Goal: Task Accomplishment & Management: Manage account settings

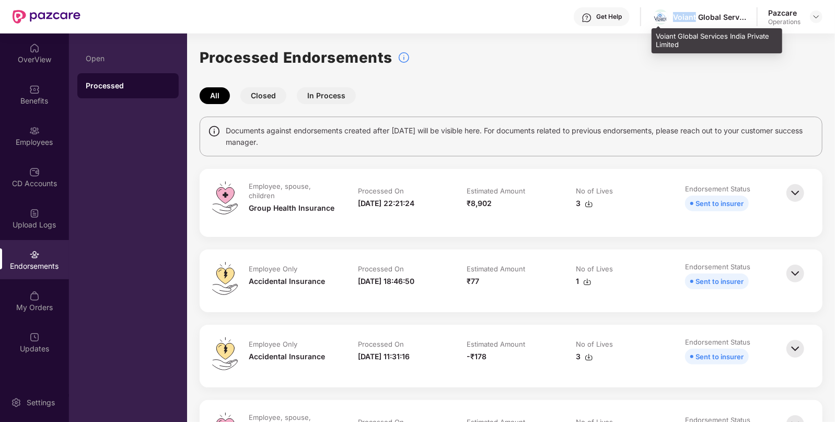
click at [679, 18] on div "Voiant Global Services India Private Limited" at bounding box center [709, 17] width 73 height 10
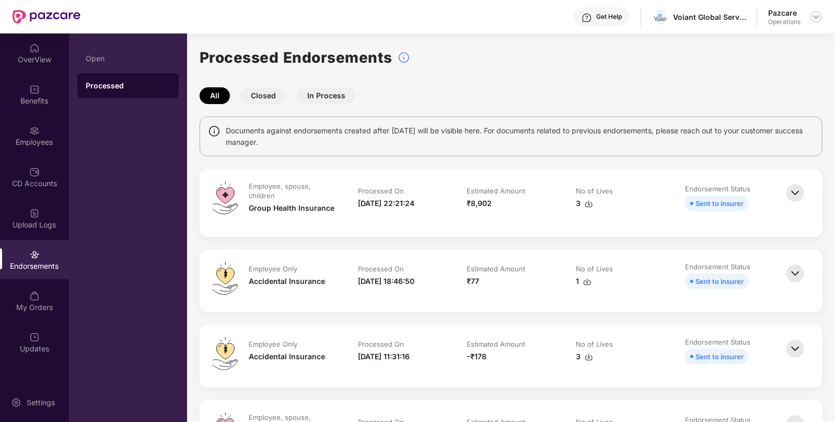
click at [811, 17] on div at bounding box center [816, 16] width 13 height 13
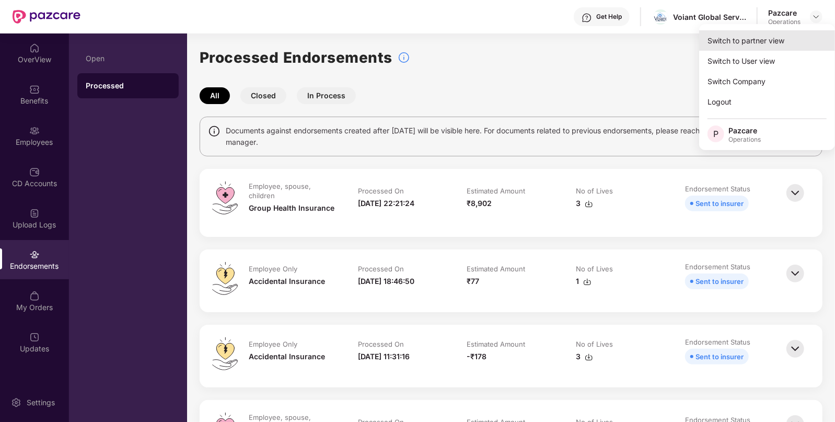
click at [761, 33] on div "Switch to partner view" at bounding box center [767, 40] width 136 height 20
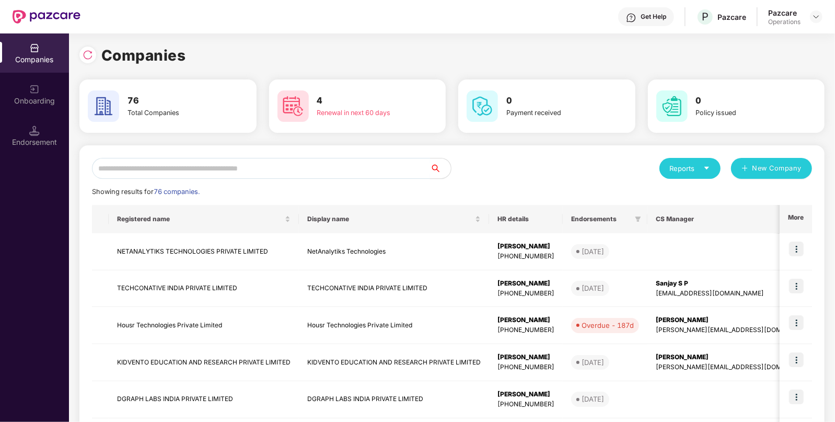
click at [268, 177] on input "text" at bounding box center [261, 168] width 338 height 21
paste input "******"
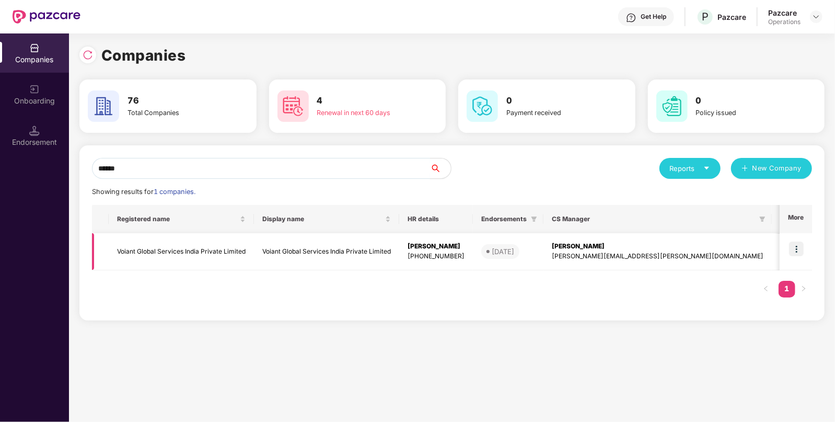
type input "******"
click at [308, 264] on td "Voiant Global Services India Private Limited" at bounding box center [326, 251] width 145 height 37
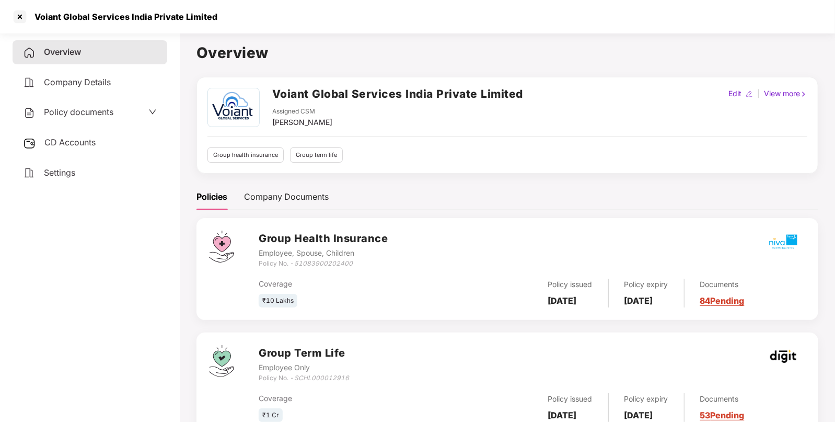
click at [83, 137] on div "CD Accounts" at bounding box center [90, 143] width 155 height 24
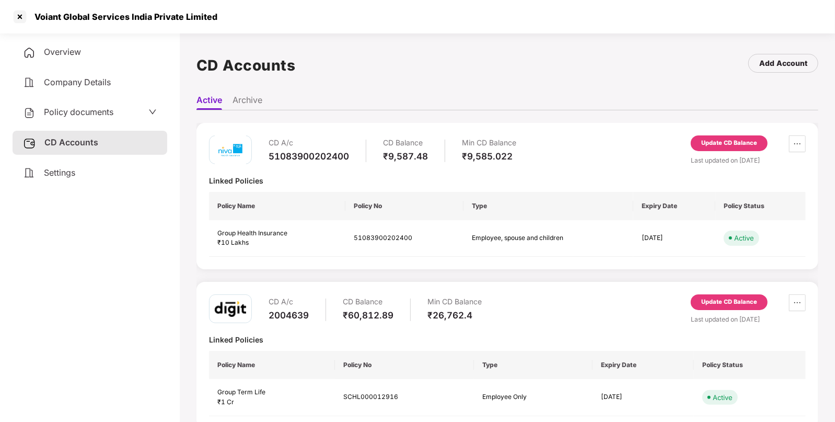
click at [724, 155] on div "Last updated on [DATE]" at bounding box center [748, 160] width 115 height 10
click at [722, 140] on div "Update CD Balance" at bounding box center [729, 142] width 56 height 9
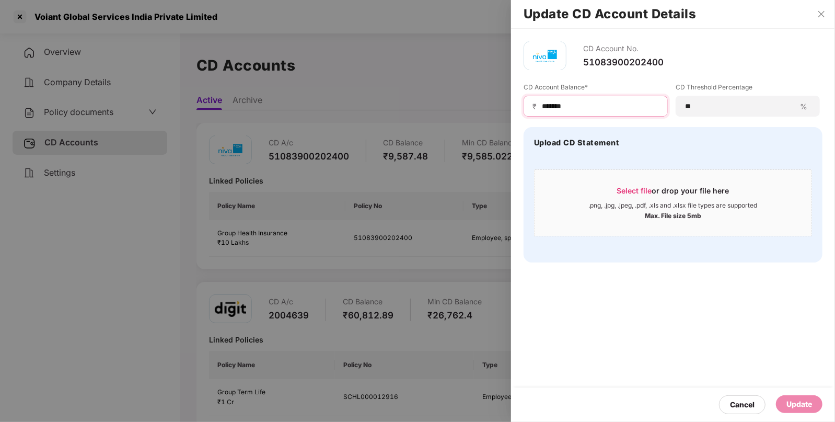
drag, startPoint x: 608, startPoint y: 106, endPoint x: 497, endPoint y: 94, distance: 111.4
click at [497, 94] on div "Update CD Account Details CD Account No. 51083900202400 CD Account Balance* ₹ *…" at bounding box center [417, 211] width 835 height 422
type input "***"
click at [795, 402] on div "Update" at bounding box center [799, 403] width 26 height 11
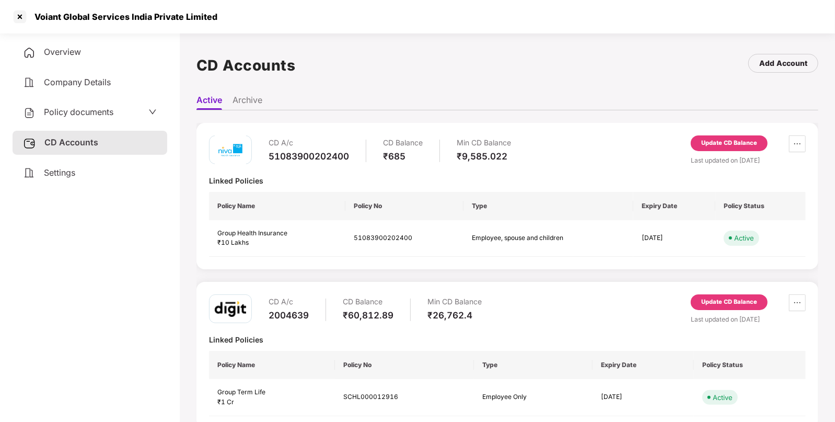
click at [49, 18] on div "Voiant Global Services India Private Limited" at bounding box center [122, 16] width 189 height 10
copy div "Voiant"
click at [27, 17] on div at bounding box center [19, 16] width 17 height 17
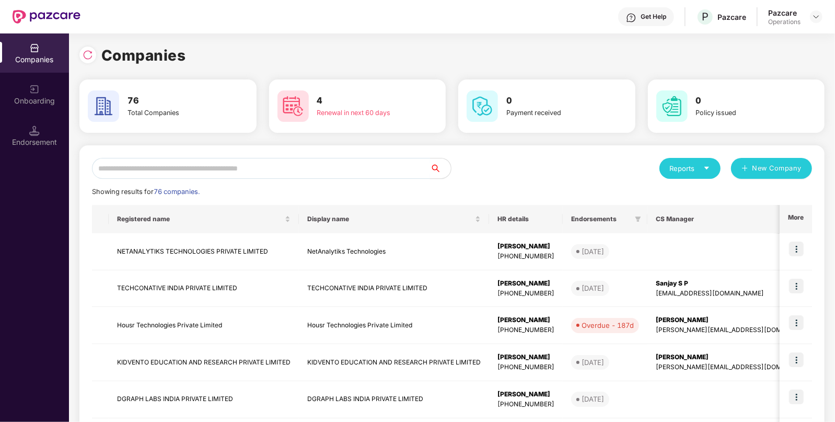
click at [145, 159] on input "text" at bounding box center [261, 168] width 338 height 21
paste input "******"
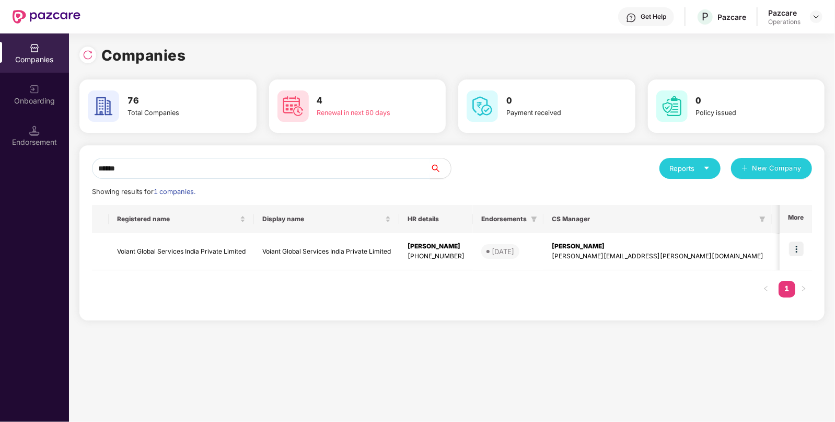
click at [145, 159] on input "******" at bounding box center [261, 168] width 338 height 21
type input "******"
click at [306, 250] on td "Voiant Global Services India Private Limited" at bounding box center [326, 251] width 145 height 37
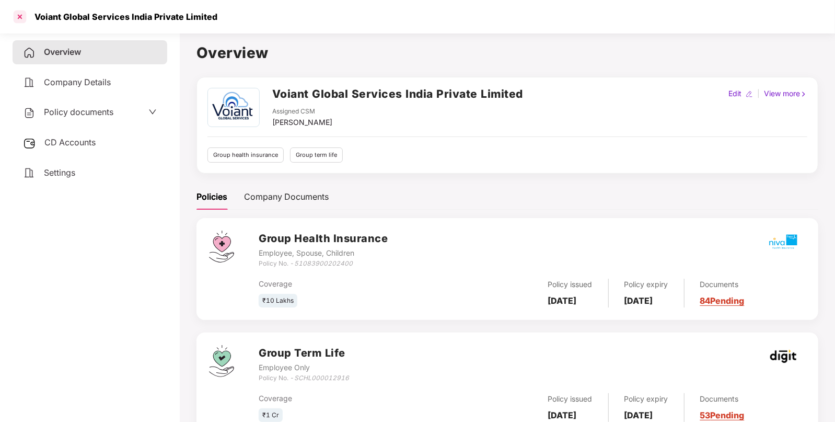
click at [16, 20] on div at bounding box center [19, 16] width 17 height 17
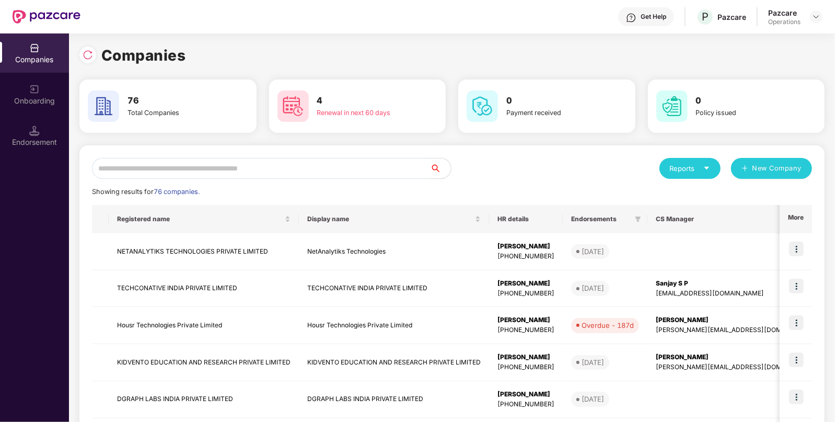
click at [269, 159] on input "text" at bounding box center [261, 168] width 338 height 21
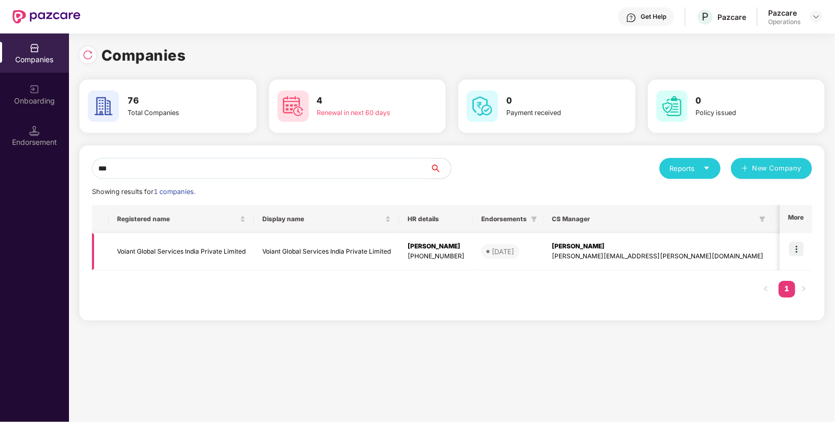
type input "***"
click at [791, 248] on img at bounding box center [796, 248] width 15 height 15
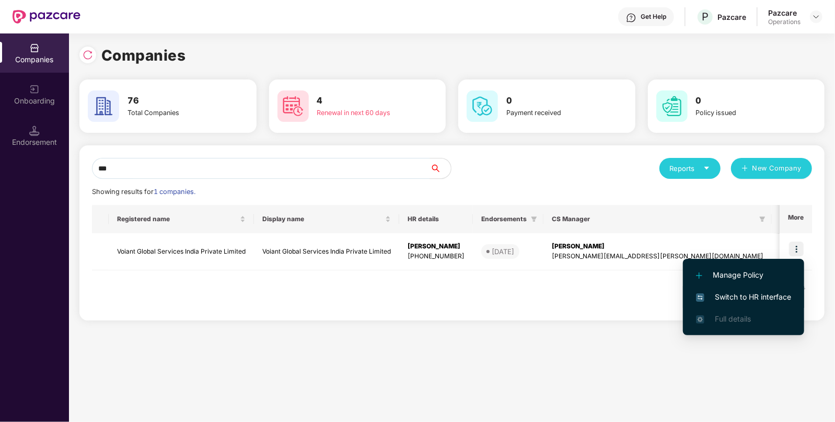
click at [737, 288] on li "Switch to HR interface" at bounding box center [743, 297] width 121 height 22
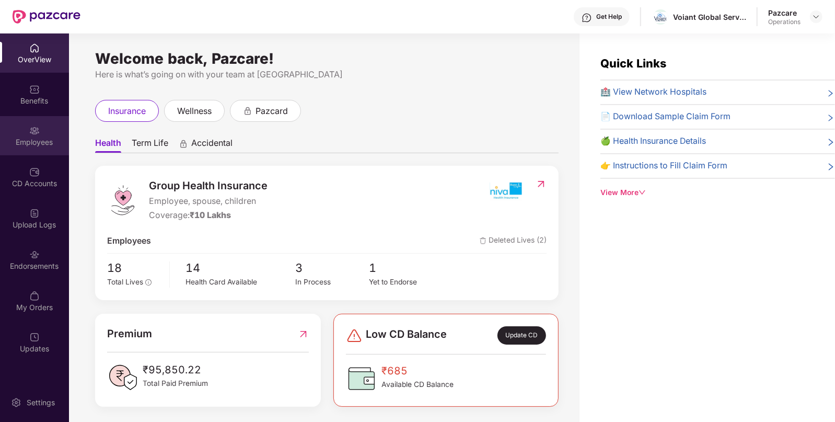
click at [56, 137] on div "Employees" at bounding box center [34, 142] width 69 height 10
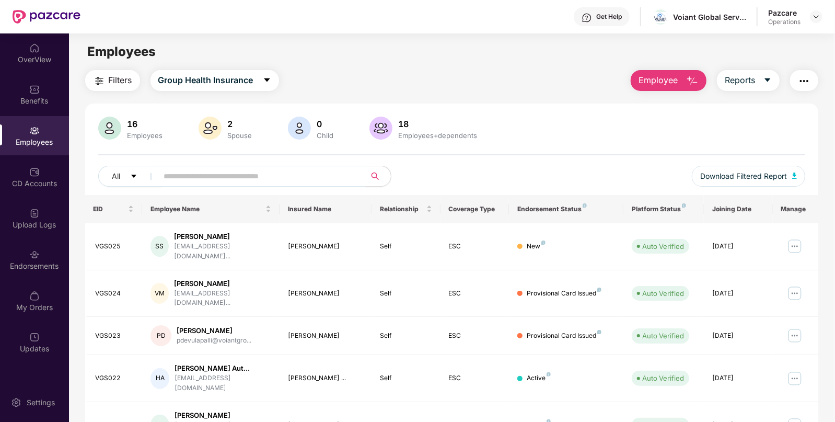
click at [802, 84] on img "button" at bounding box center [804, 81] width 13 height 13
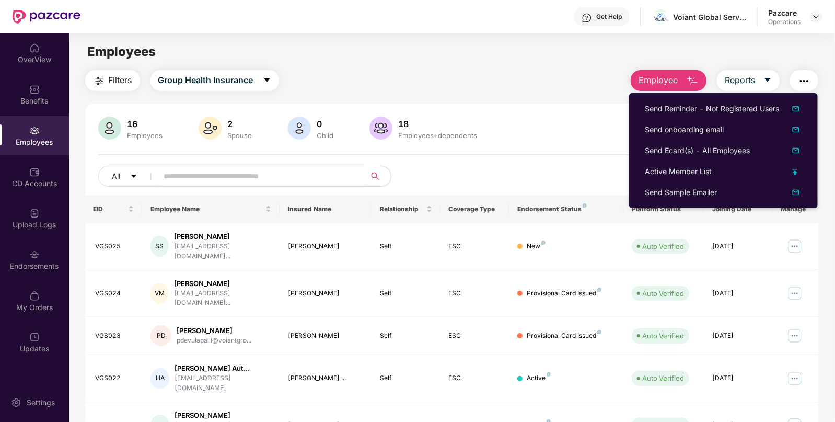
click at [110, 80] on span "Filters" at bounding box center [121, 80] width 24 height 13
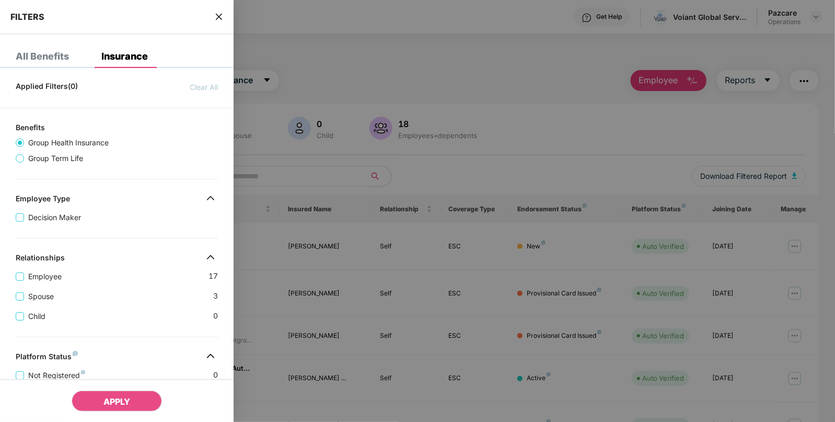
scroll to position [255, 0]
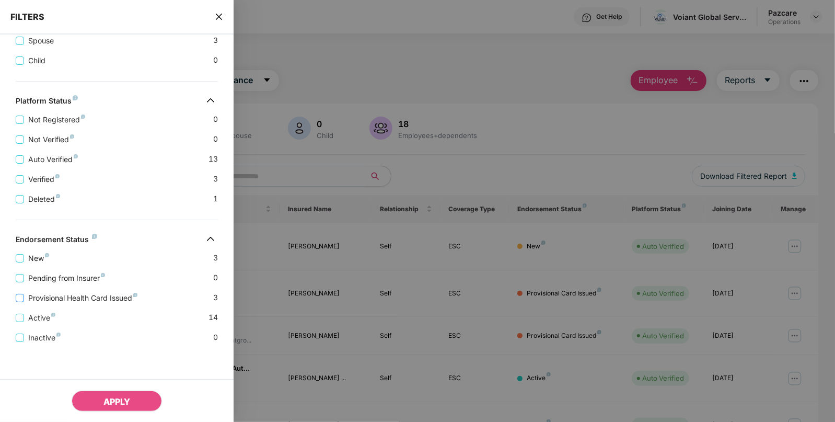
click at [26, 300] on span "Provisional Health Card Issued" at bounding box center [83, 297] width 118 height 11
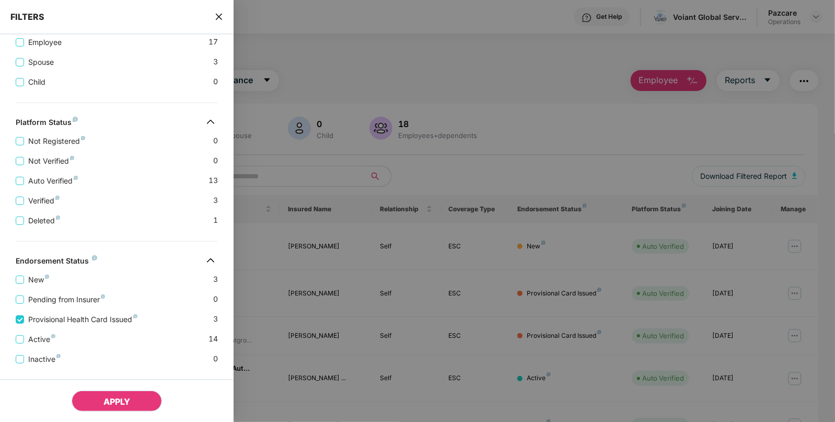
click at [107, 400] on span "APPLY" at bounding box center [116, 401] width 27 height 10
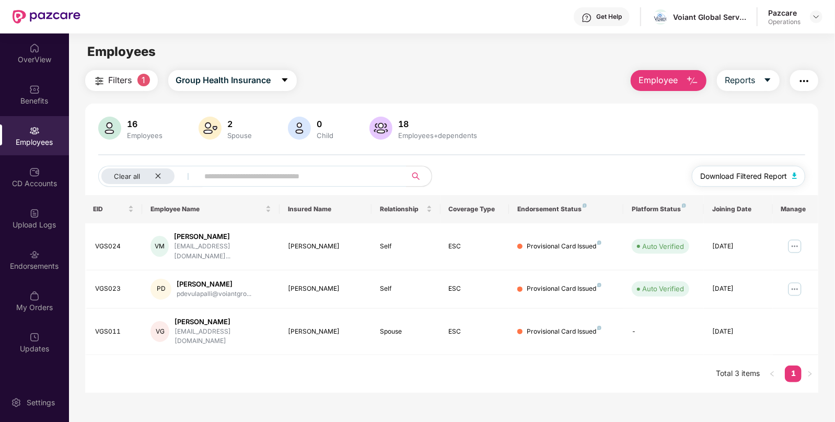
click at [797, 176] on img "button" at bounding box center [794, 175] width 5 height 6
click at [38, 108] on div "Benefits" at bounding box center [34, 94] width 69 height 39
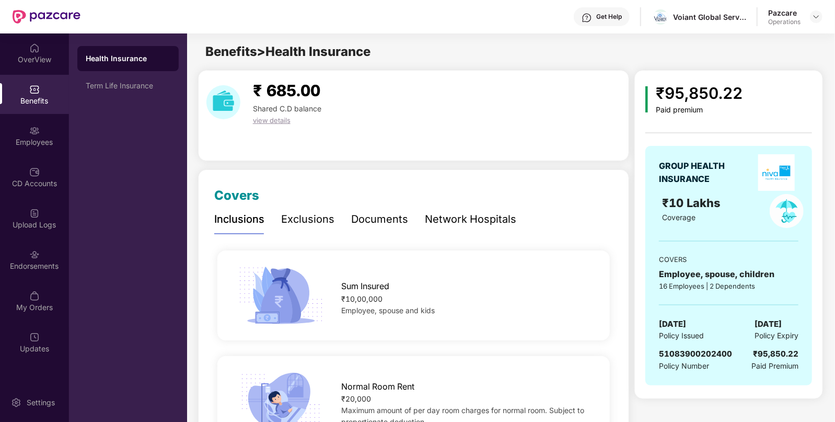
click at [686, 318] on span "[DATE]" at bounding box center [672, 324] width 27 height 13
copy span "[DATE]"
click at [62, 141] on div "Employees" at bounding box center [34, 142] width 69 height 10
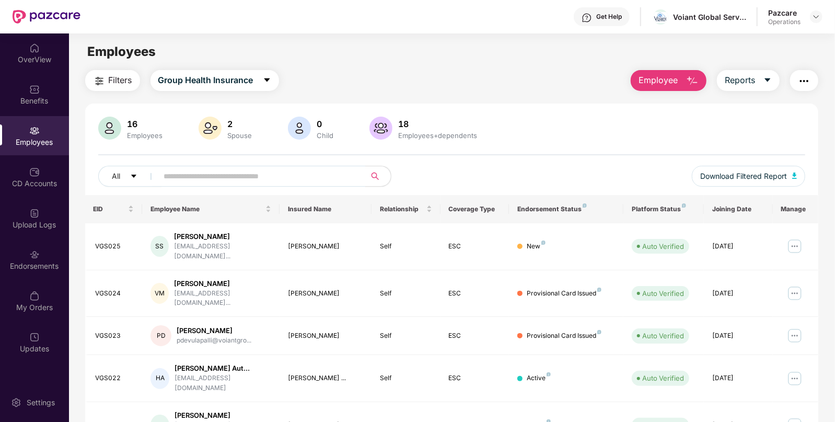
click at [807, 83] on img "button" at bounding box center [804, 81] width 13 height 13
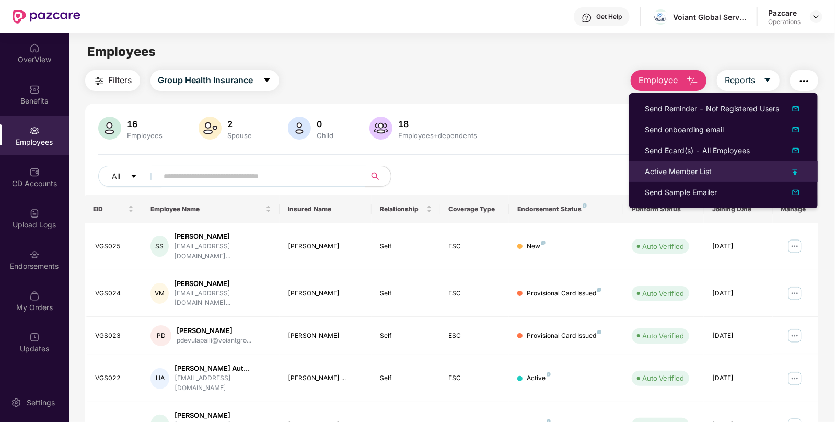
click at [663, 174] on div "Active Member List" at bounding box center [678, 171] width 67 height 11
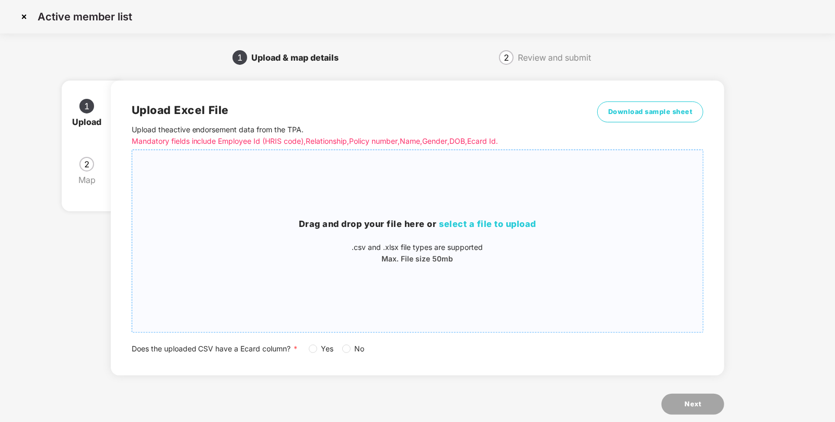
click at [476, 223] on span "select a file to upload" at bounding box center [487, 223] width 97 height 10
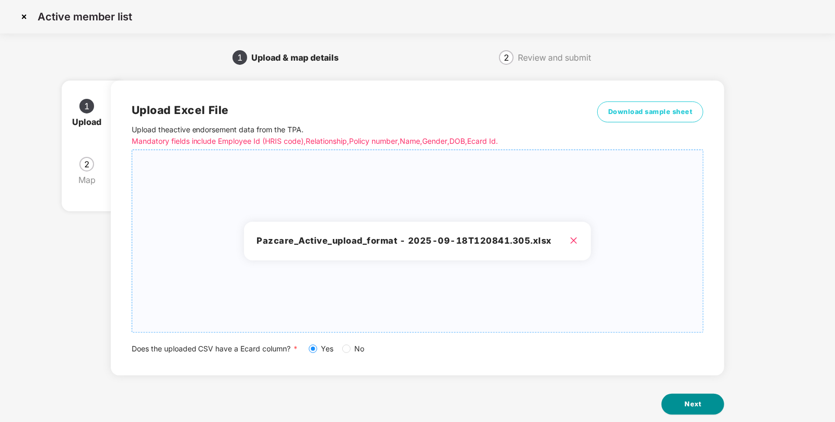
click at [708, 405] on button "Next" at bounding box center [692, 403] width 63 height 21
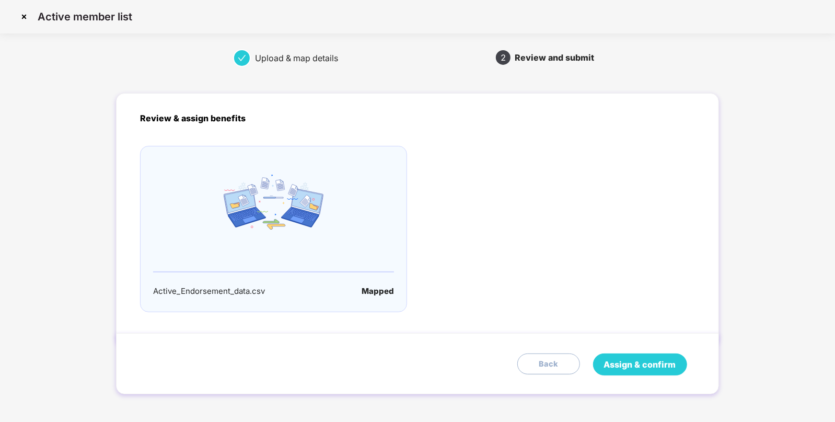
click at [628, 358] on span "Assign & confirm" at bounding box center [640, 364] width 72 height 13
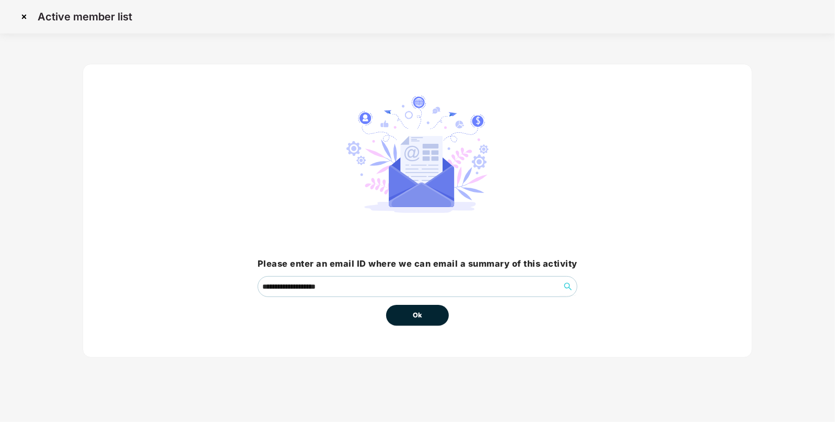
click at [426, 320] on button "Ok" at bounding box center [417, 315] width 63 height 21
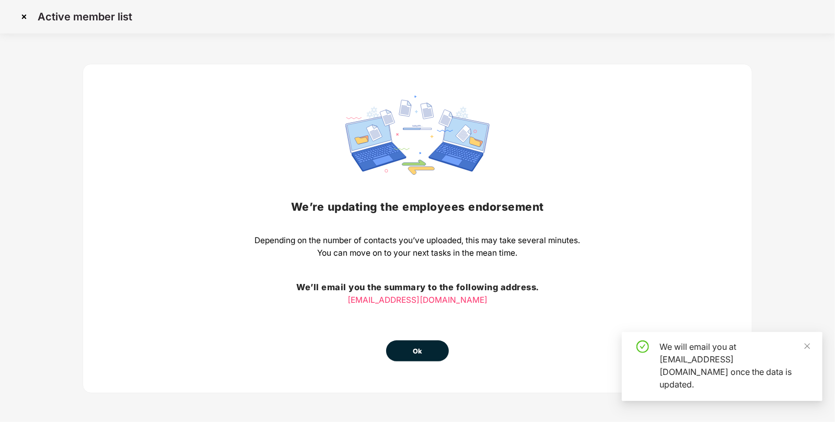
click at [407, 343] on button "Ok" at bounding box center [417, 350] width 63 height 21
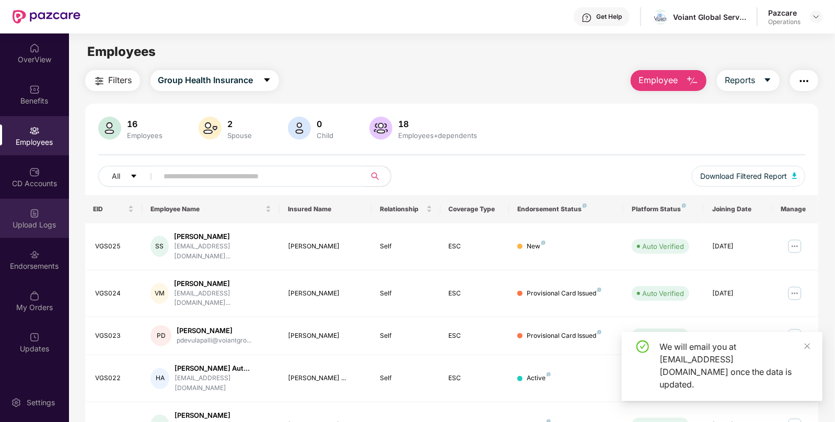
click at [49, 235] on div "Upload Logs" at bounding box center [34, 218] width 69 height 39
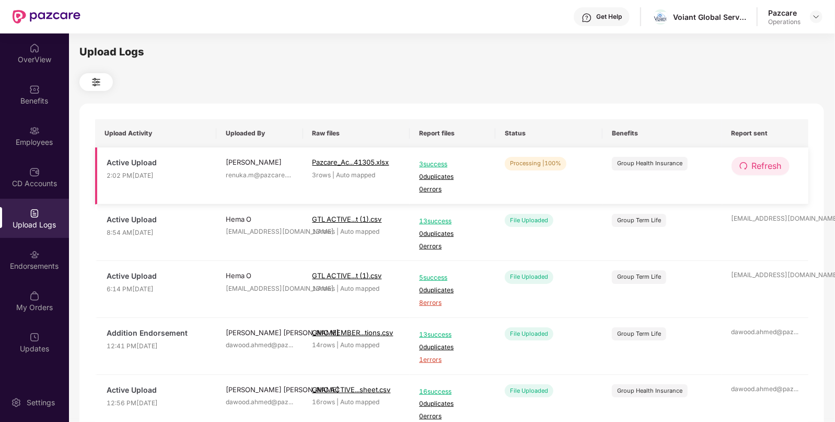
click at [767, 174] on button "Refresh" at bounding box center [760, 166] width 58 height 18
click at [813, 18] on img at bounding box center [816, 17] width 8 height 8
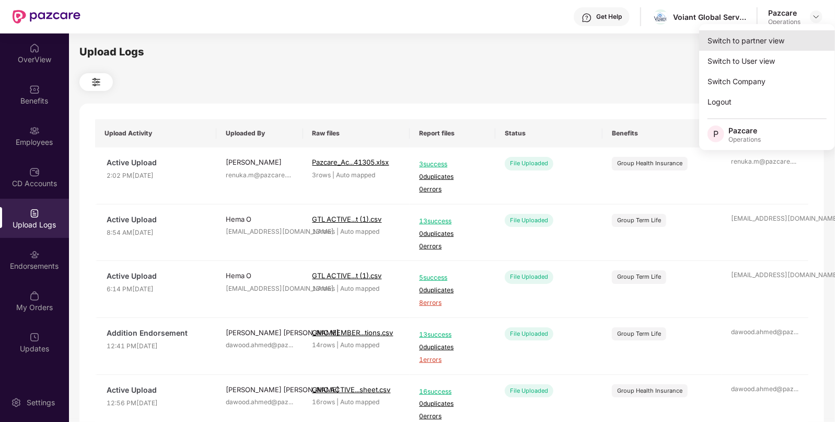
click at [744, 36] on div "Switch to partner view" at bounding box center [767, 40] width 136 height 20
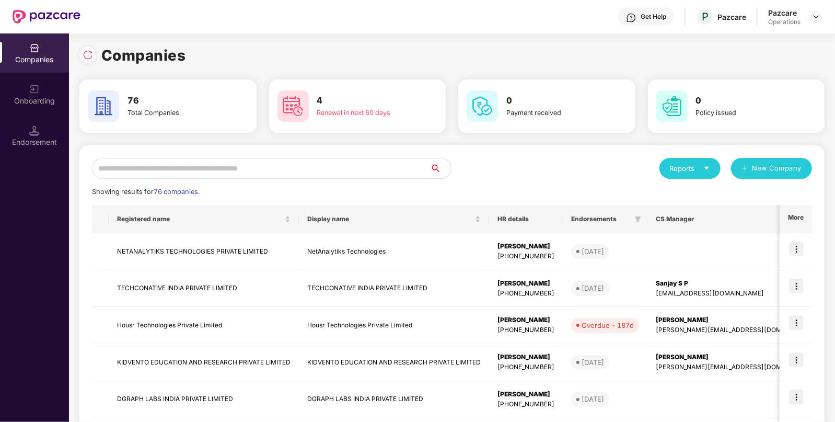
click at [87, 63] on div "Companies" at bounding box center [451, 55] width 745 height 23
click at [88, 62] on div at bounding box center [87, 54] width 17 height 17
click at [299, 174] on input "text" at bounding box center [261, 168] width 338 height 21
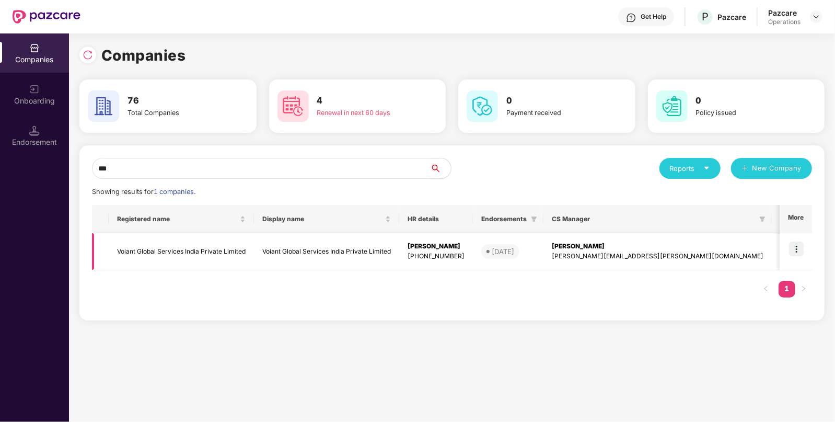
type input "***"
click at [430, 243] on div "[PERSON_NAME]" at bounding box center [435, 246] width 57 height 10
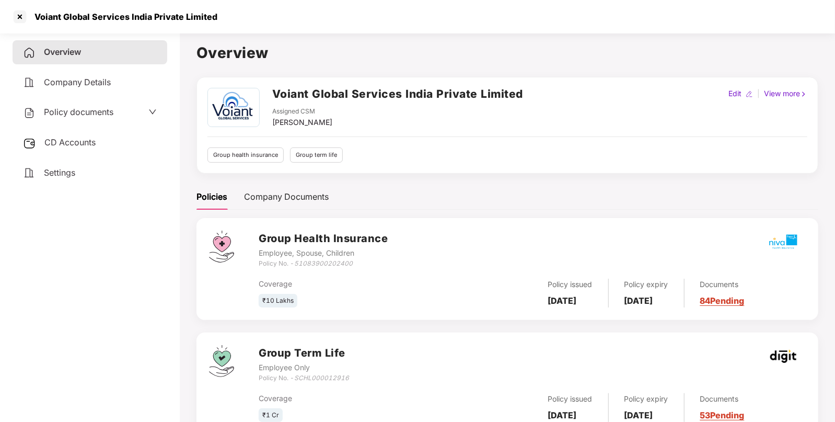
click at [79, 140] on span "CD Accounts" at bounding box center [69, 142] width 51 height 10
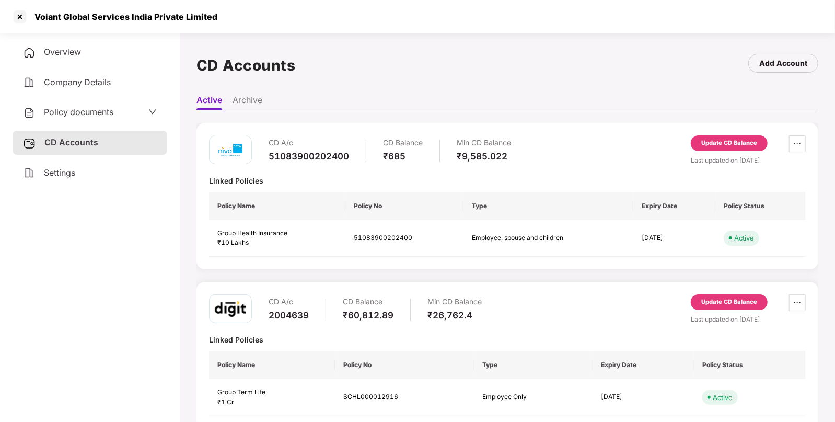
click at [99, 108] on span "Policy documents" at bounding box center [78, 112] width 69 height 10
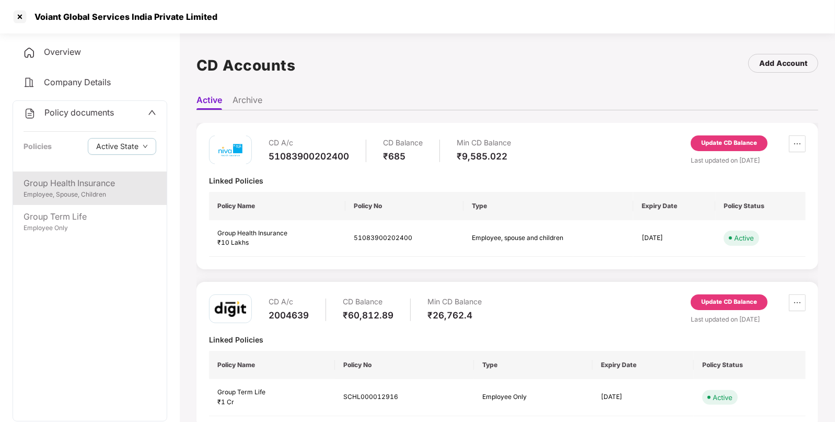
click at [61, 177] on div "Group Health Insurance" at bounding box center [90, 183] width 133 height 13
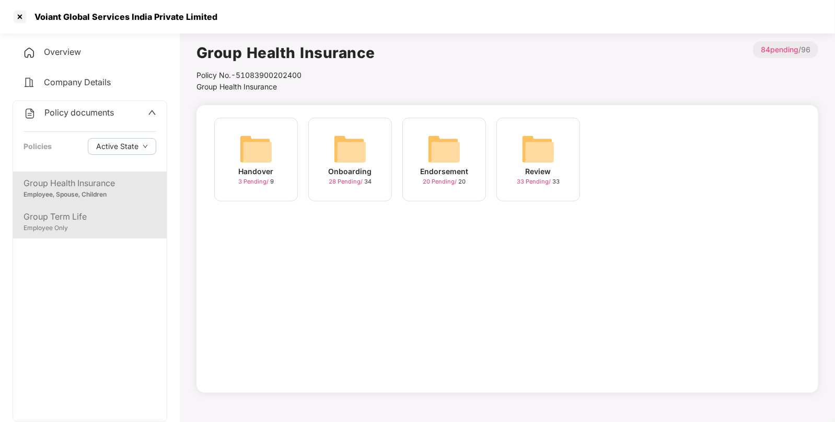
click at [57, 214] on div "Group Term Life" at bounding box center [90, 216] width 133 height 13
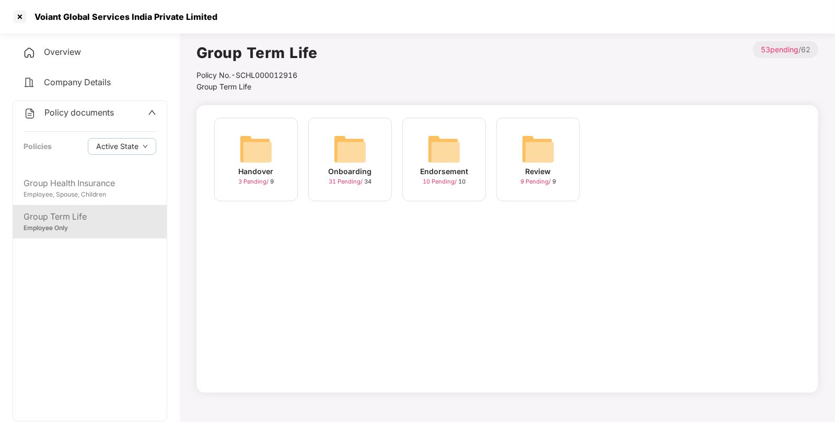
click at [428, 157] on img at bounding box center [443, 148] width 33 height 33
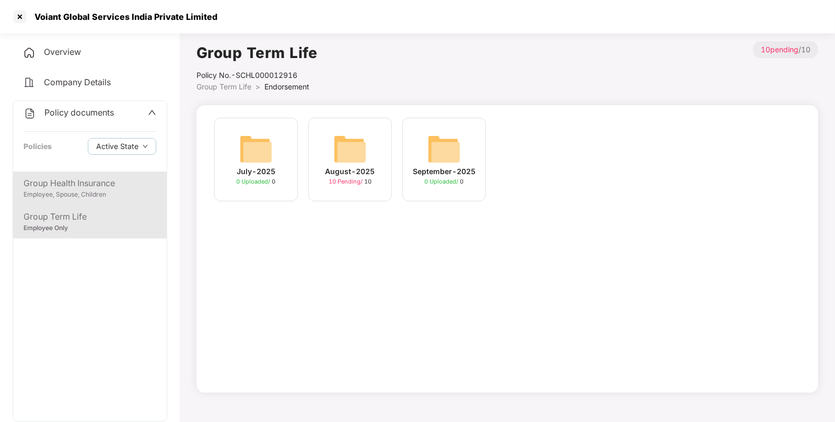
click at [118, 191] on div "Employee, Spouse, Children" at bounding box center [90, 195] width 133 height 10
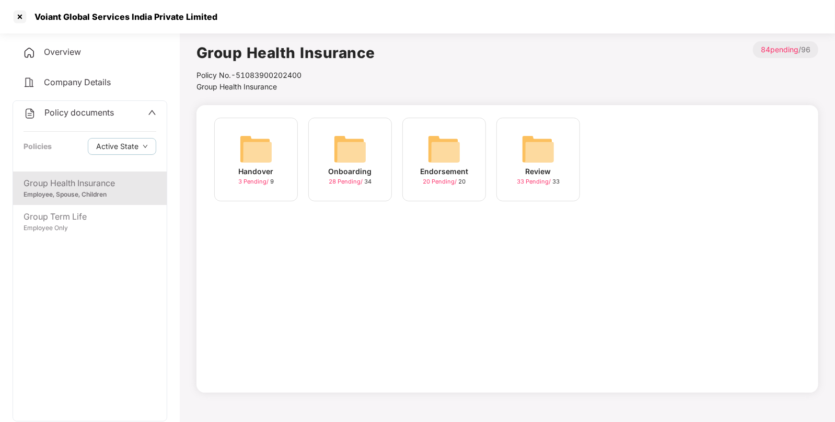
click at [459, 167] on div "Endorsement" at bounding box center [444, 171] width 48 height 11
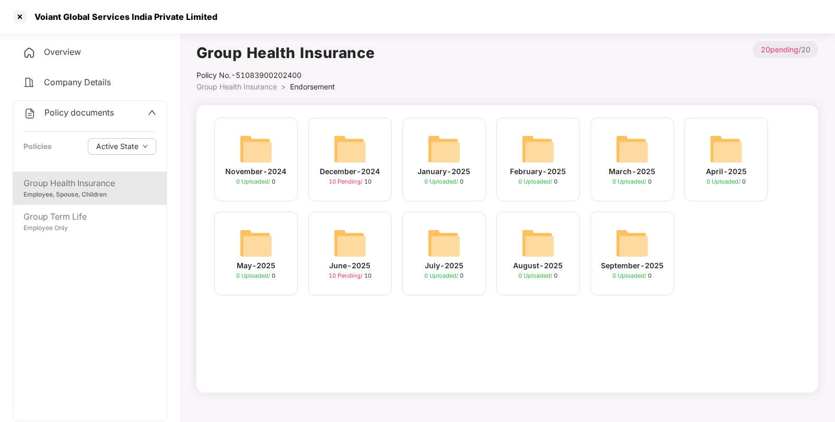
click at [342, 248] on img at bounding box center [349, 242] width 33 height 33
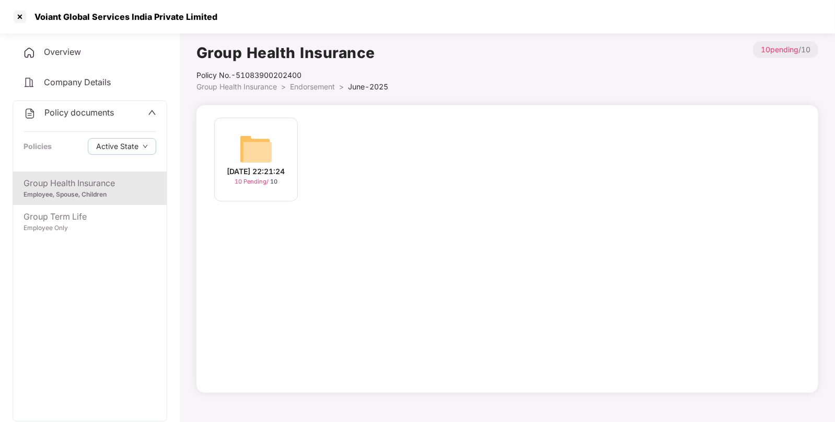
click at [271, 157] on img at bounding box center [255, 148] width 33 height 33
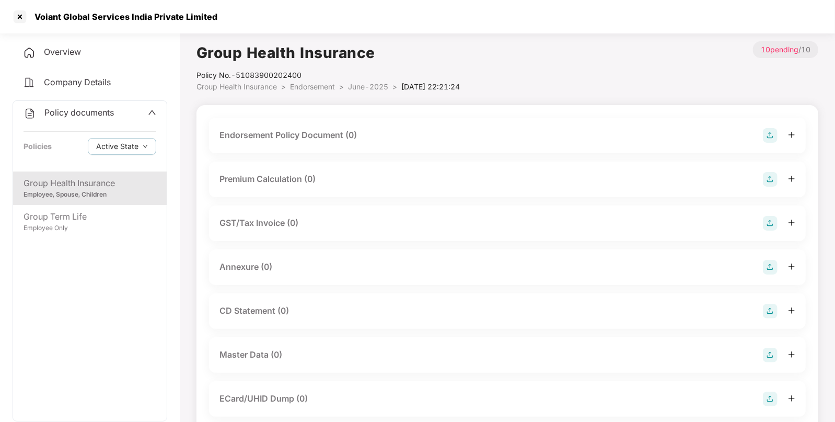
scroll to position [159, 0]
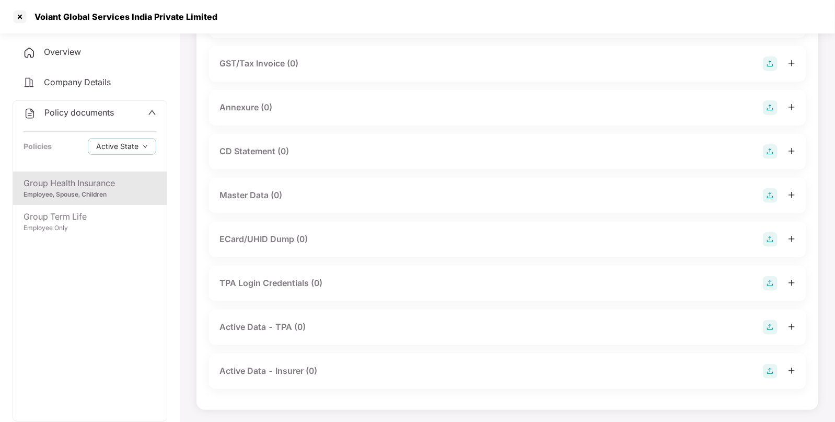
click at [776, 197] on img at bounding box center [770, 195] width 15 height 15
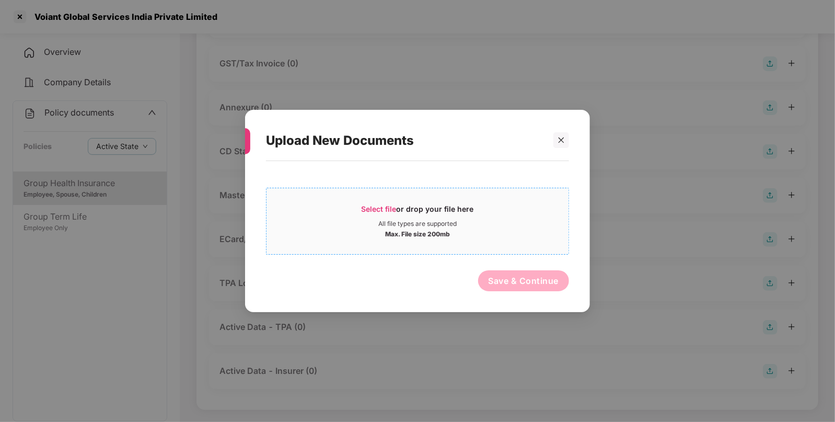
click at [377, 207] on span "Select file" at bounding box center [379, 208] width 35 height 9
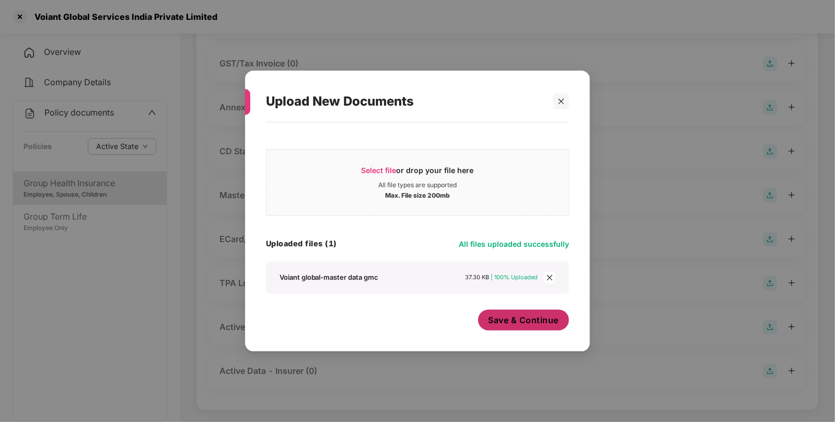
click at [508, 321] on span "Save & Continue" at bounding box center [523, 319] width 71 height 11
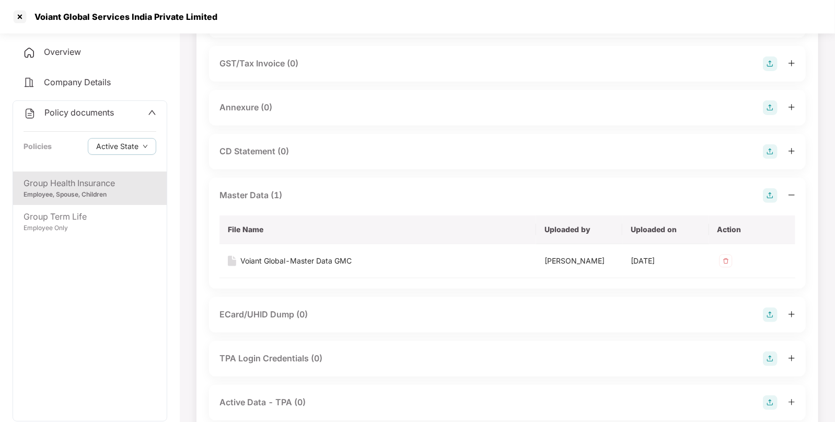
scroll to position [0, 0]
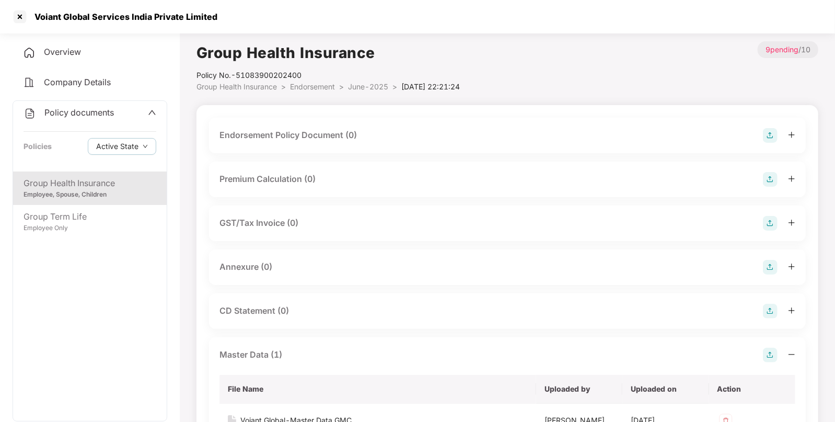
click at [779, 138] on div at bounding box center [779, 135] width 32 height 15
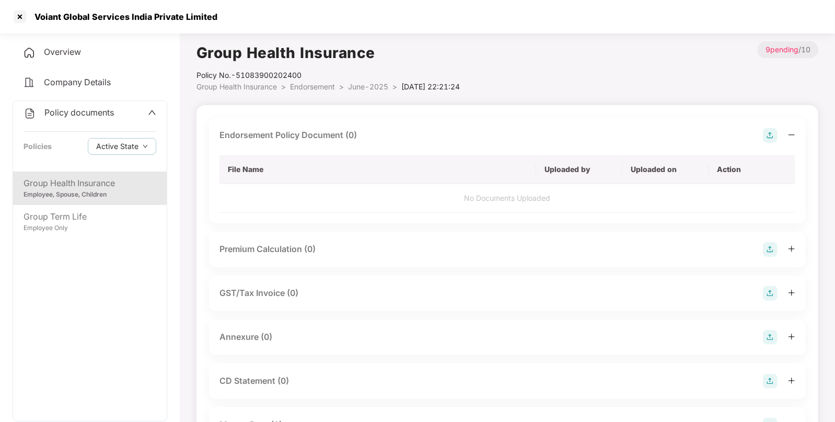
click at [765, 137] on img at bounding box center [770, 135] width 15 height 15
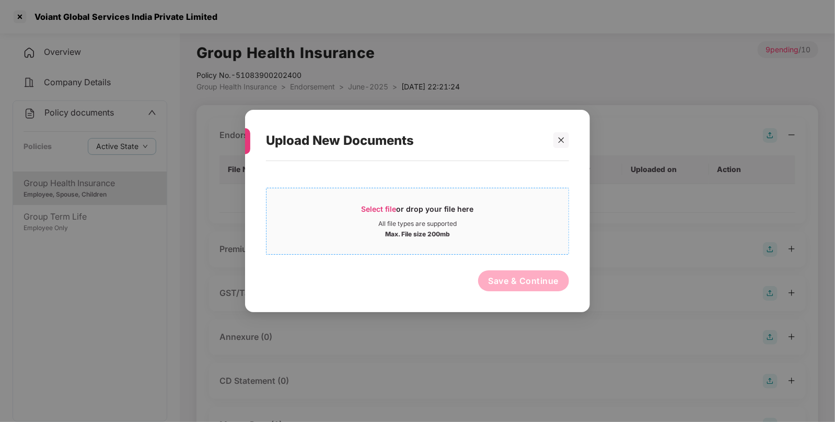
click at [382, 213] on span "Select file" at bounding box center [379, 208] width 35 height 9
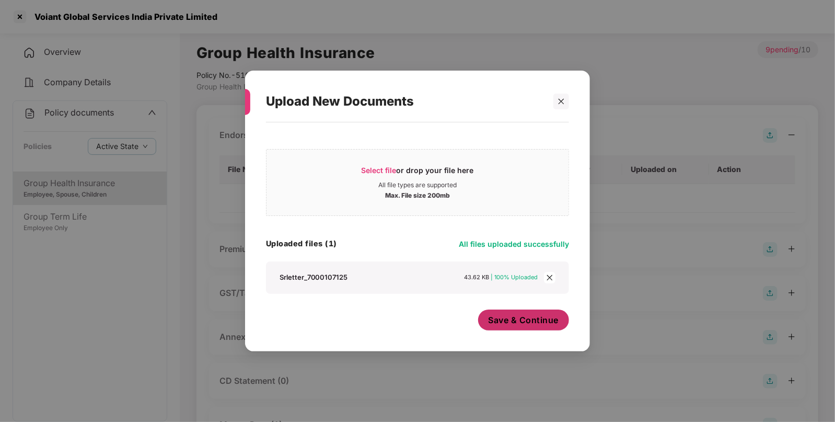
click at [515, 313] on button "Save & Continue" at bounding box center [523, 319] width 91 height 21
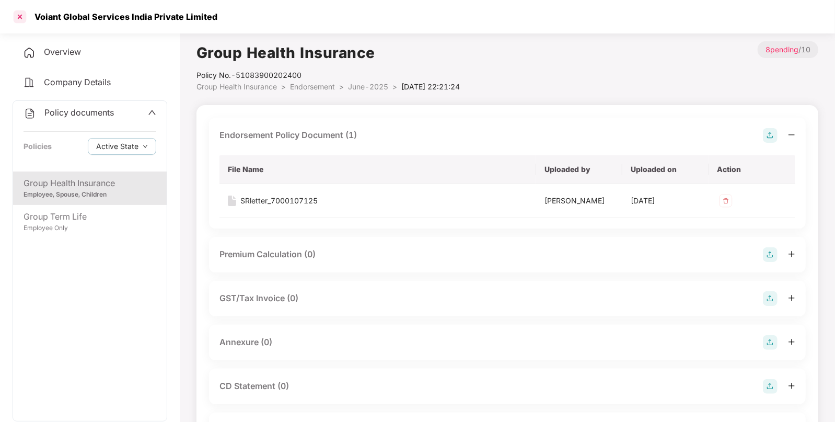
click at [20, 19] on div at bounding box center [19, 16] width 17 height 17
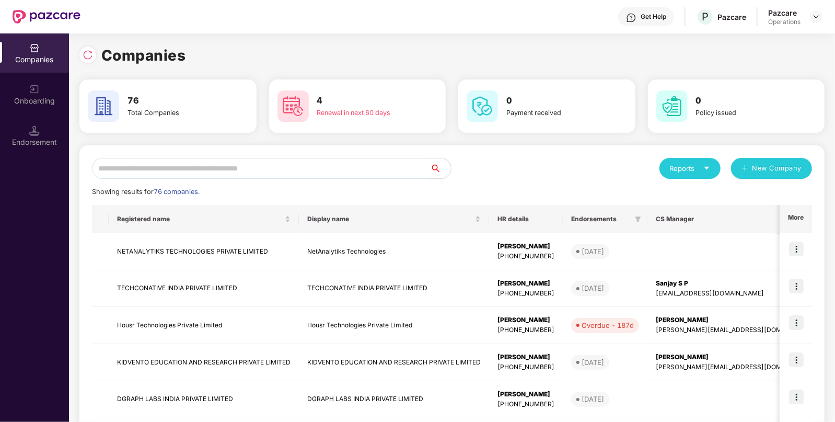
click at [213, 166] on input "text" at bounding box center [261, 168] width 338 height 21
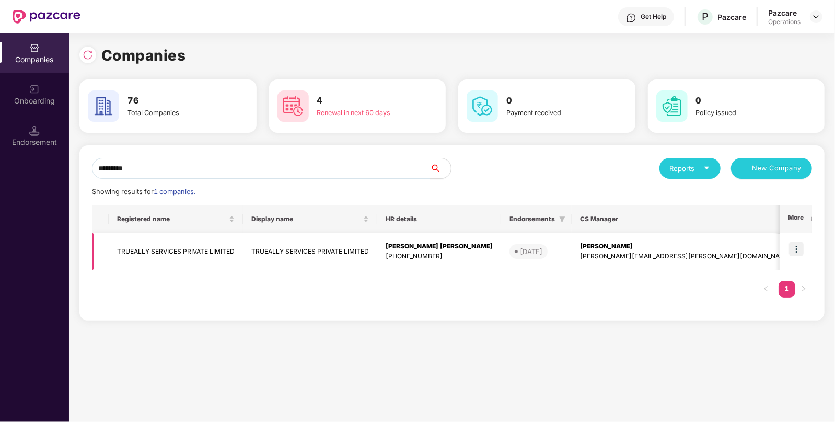
type input "********"
click at [204, 250] on td "TRUEALLY SERVICES PRIVATE LIMITED" at bounding box center [176, 251] width 134 height 37
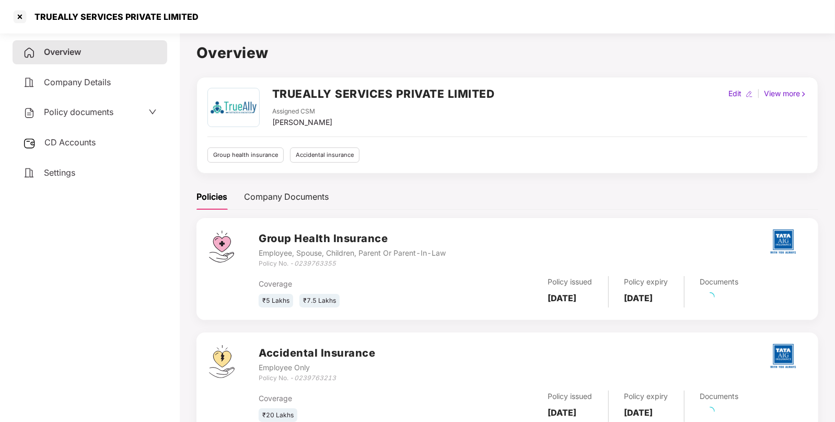
click at [300, 91] on h2 "TRUEALLY SERVICES PRIVATE LIMITED" at bounding box center [383, 93] width 223 height 17
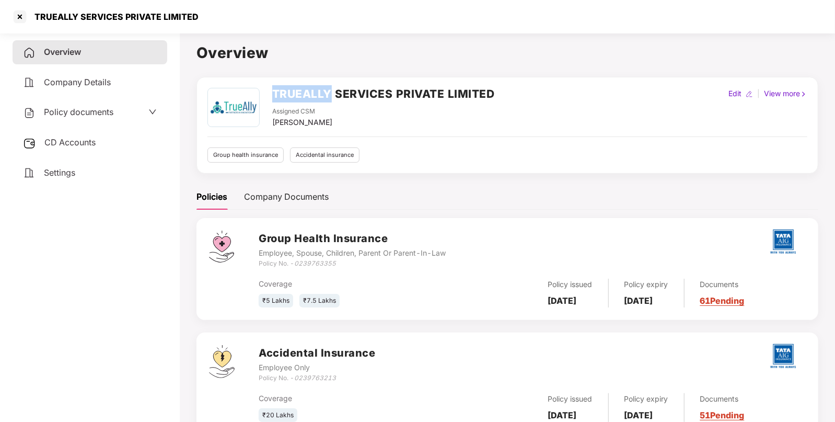
click at [300, 91] on h2 "TRUEALLY SERVICES PRIVATE LIMITED" at bounding box center [383, 93] width 223 height 17
copy h2 "TRUEALLY"
click at [102, 155] on div "CD Accounts" at bounding box center [90, 143] width 155 height 24
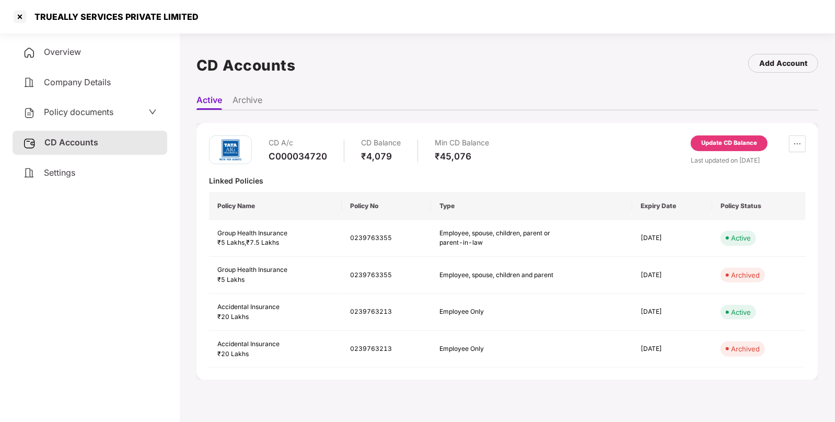
click at [71, 21] on div "TRUEALLY SERVICES PRIVATE LIMITED" at bounding box center [113, 16] width 170 height 10
copy div "TRUEALLY"
click at [15, 19] on div at bounding box center [19, 16] width 17 height 17
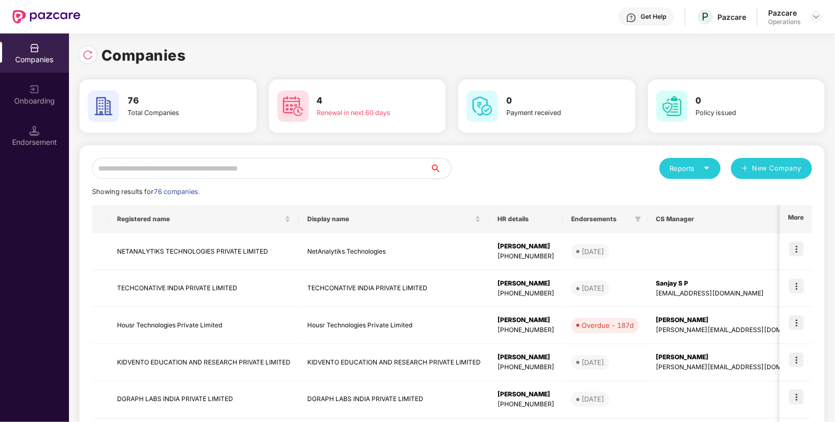
click at [299, 165] on input "text" at bounding box center [261, 168] width 338 height 21
paste input "********"
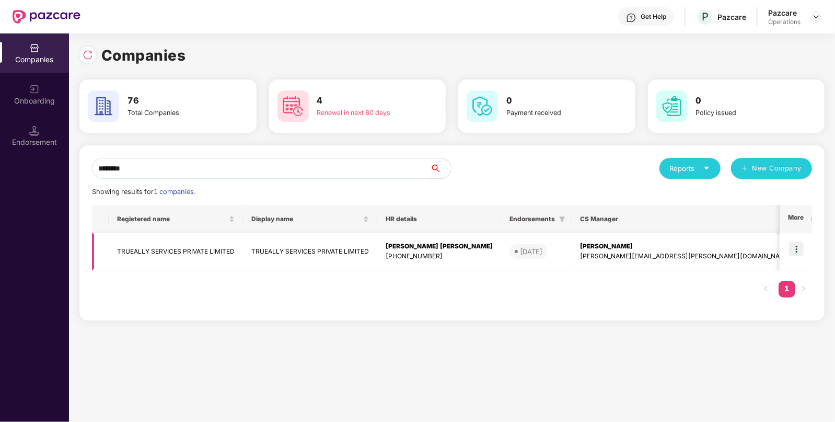
type input "********"
click at [794, 253] on img at bounding box center [796, 248] width 15 height 15
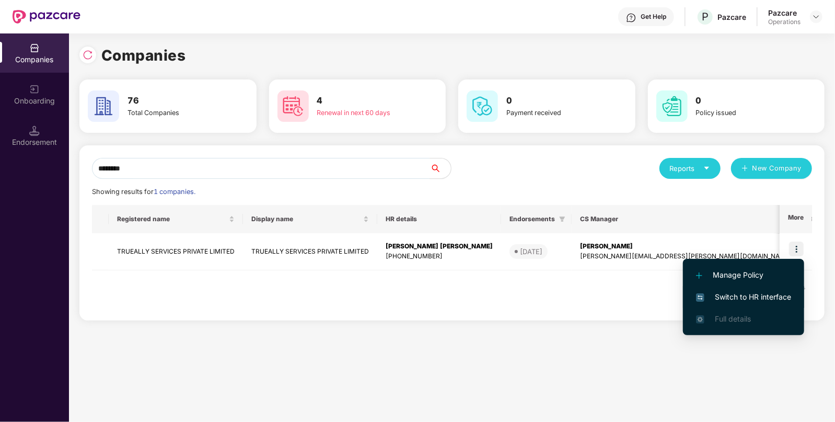
click at [726, 296] on span "Switch to HR interface" at bounding box center [743, 296] width 95 height 11
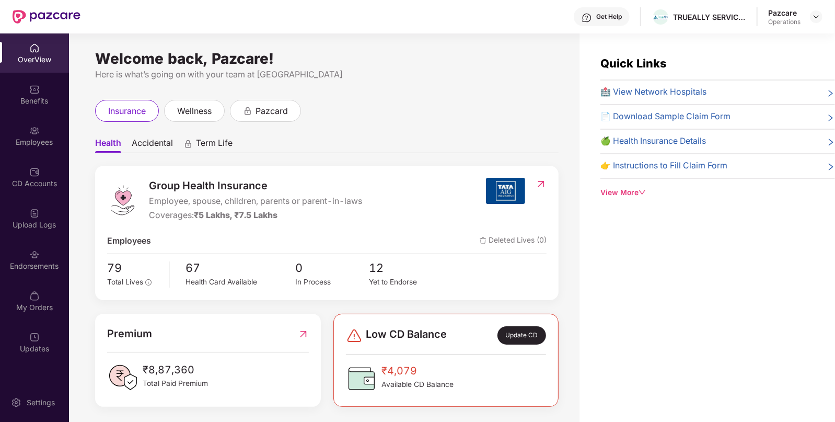
click at [42, 270] on div "Endorsements" at bounding box center [34, 266] width 69 height 10
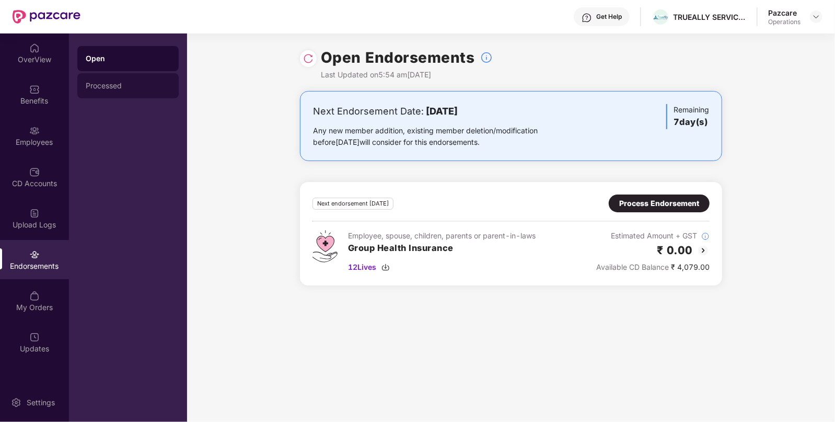
click at [108, 84] on div "Processed" at bounding box center [128, 85] width 85 height 8
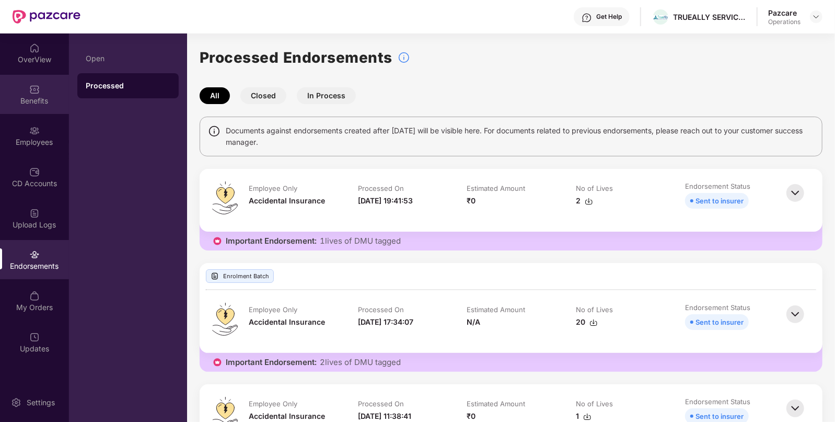
click at [44, 96] on div "Benefits" at bounding box center [34, 101] width 69 height 10
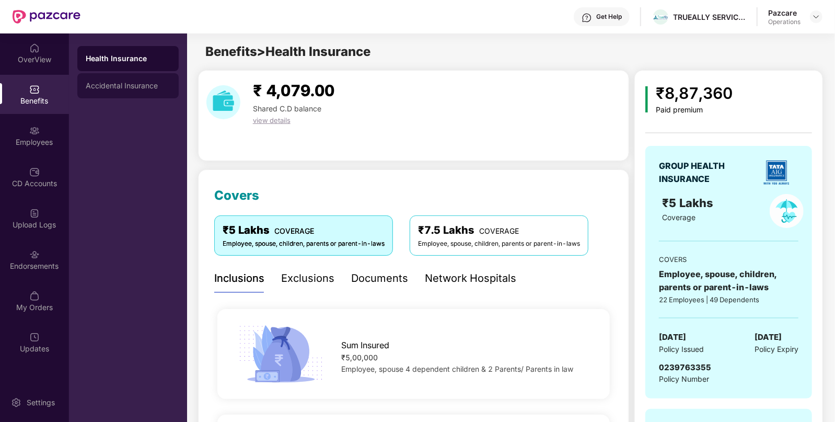
click at [140, 90] on div "Accidental Insurance" at bounding box center [127, 85] width 101 height 25
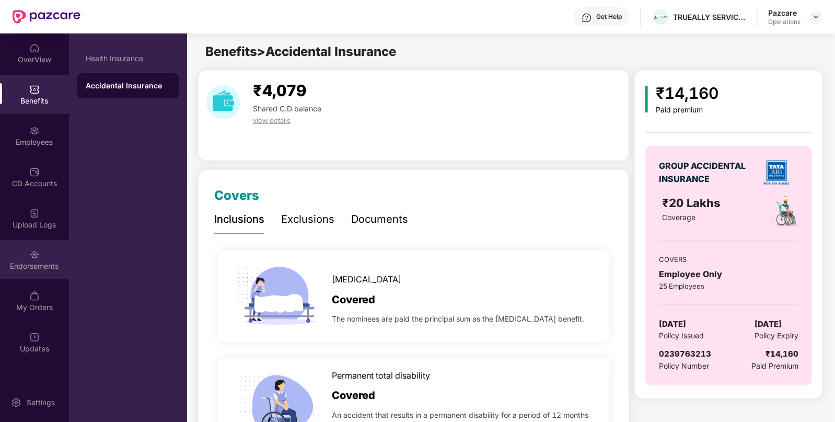
click at [27, 267] on div "Endorsements" at bounding box center [34, 266] width 69 height 10
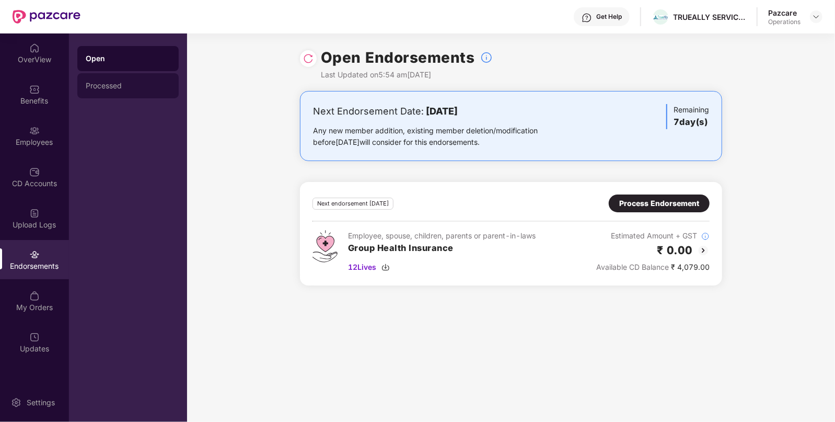
click at [99, 88] on div "Processed" at bounding box center [128, 85] width 85 height 8
